Goal: Task Accomplishment & Management: Manage account settings

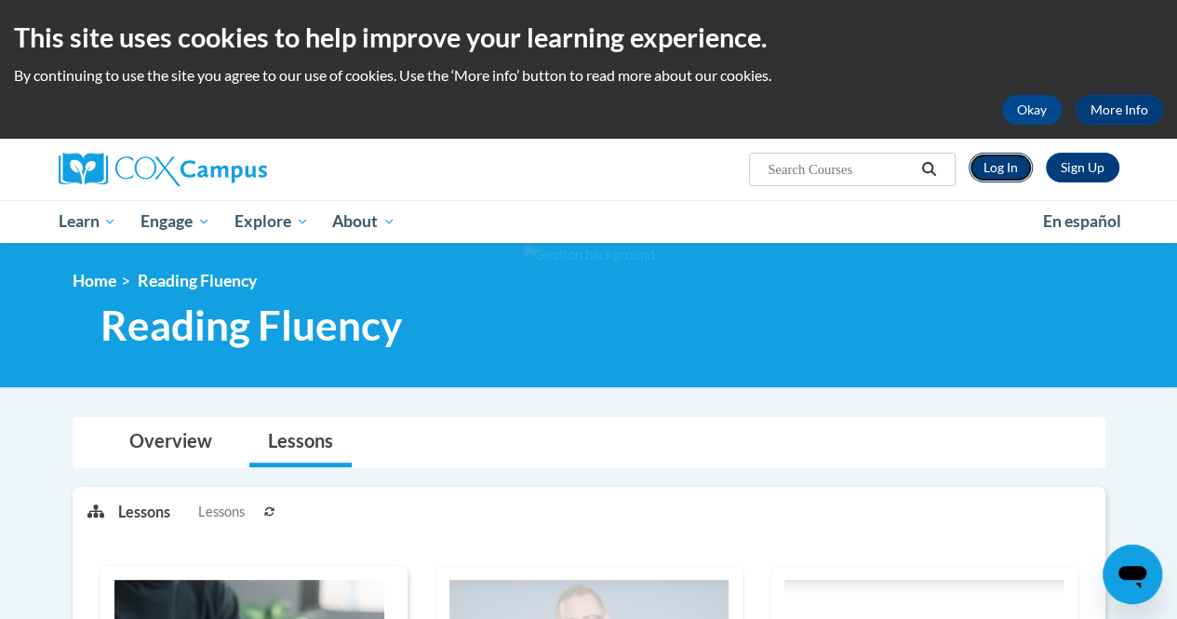
click at [1008, 158] on link "Log In" at bounding box center [1000, 168] width 64 height 30
click at [994, 165] on link "Log In" at bounding box center [1000, 168] width 64 height 30
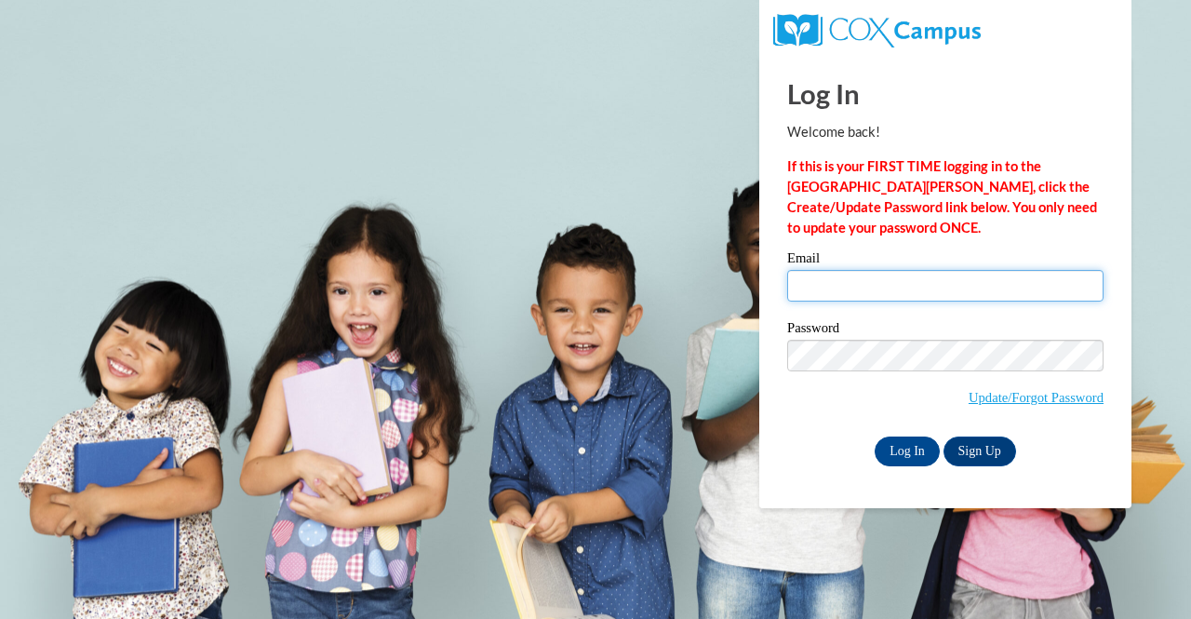
drag, startPoint x: 908, startPoint y: 271, endPoint x: 901, endPoint y: 299, distance: 28.9
click at [908, 271] on input "Email" at bounding box center [945, 286] width 316 height 32
type input "afain@kippatl.org"
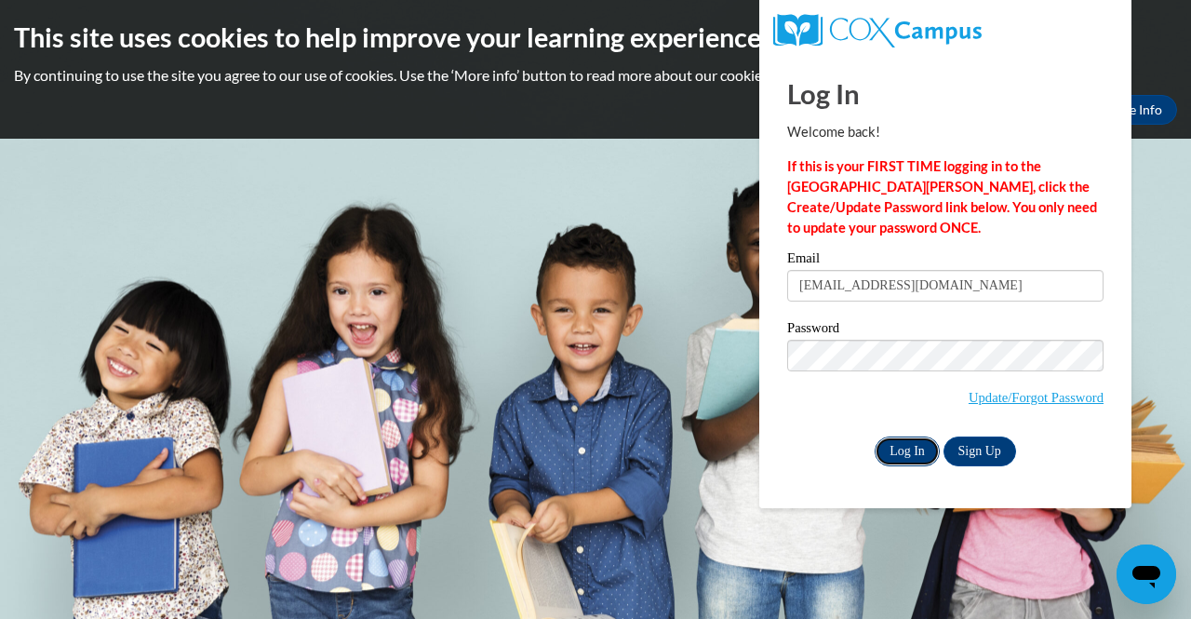
click at [897, 447] on input "Log In" at bounding box center [906, 451] width 65 height 30
click at [874, 436] on input "Log In" at bounding box center [906, 451] width 65 height 30
